Goal: Information Seeking & Learning: Compare options

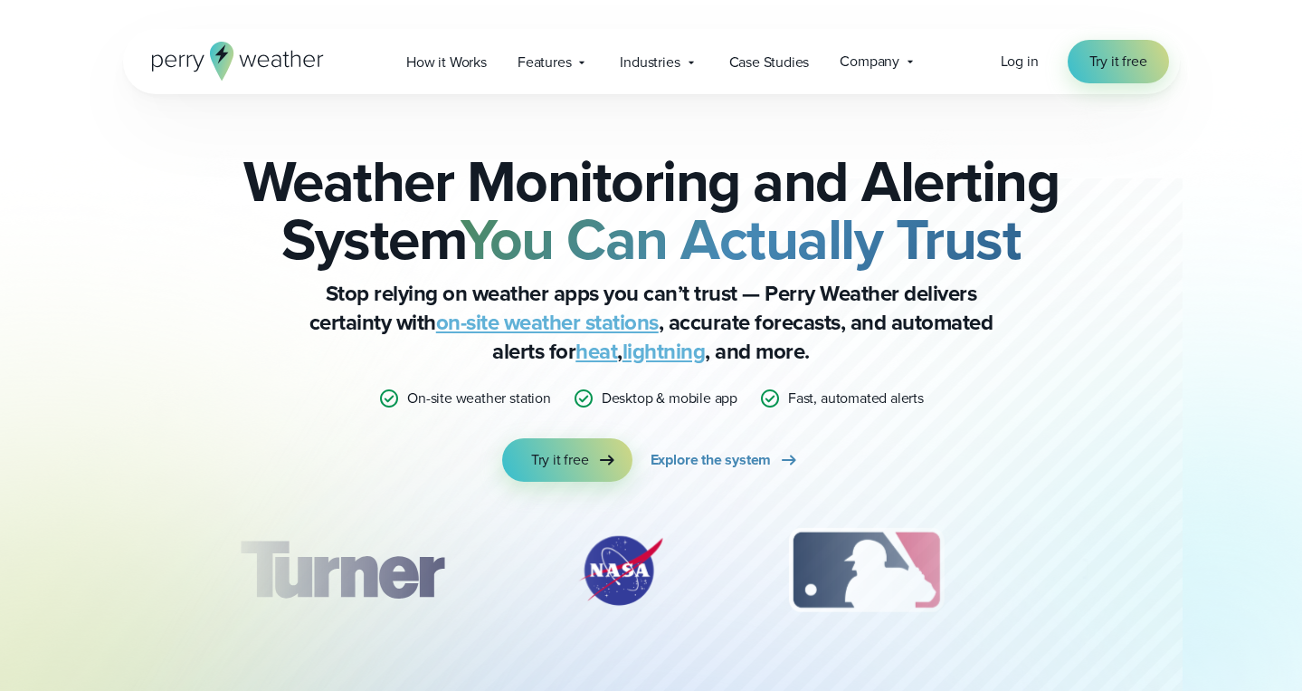
scroll to position [6311, 0]
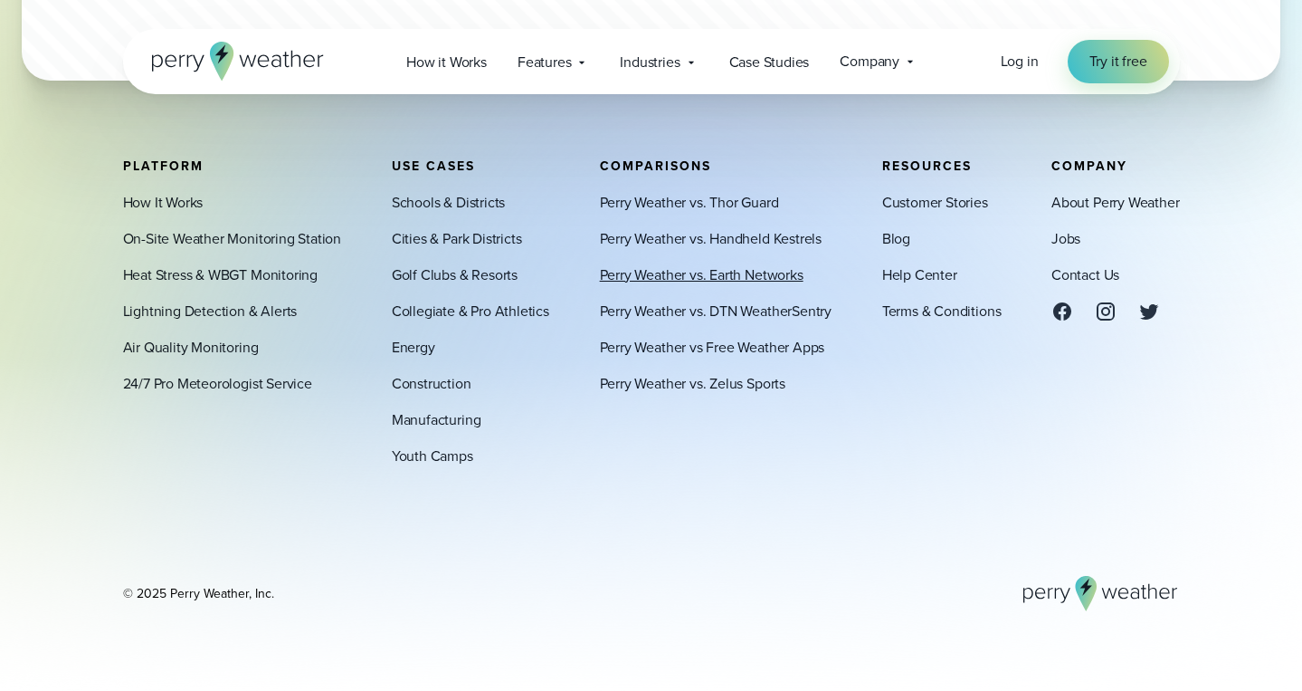
click at [680, 281] on link "Perry Weather vs. Earth Networks" at bounding box center [702, 274] width 204 height 22
